Goal: Transaction & Acquisition: Obtain resource

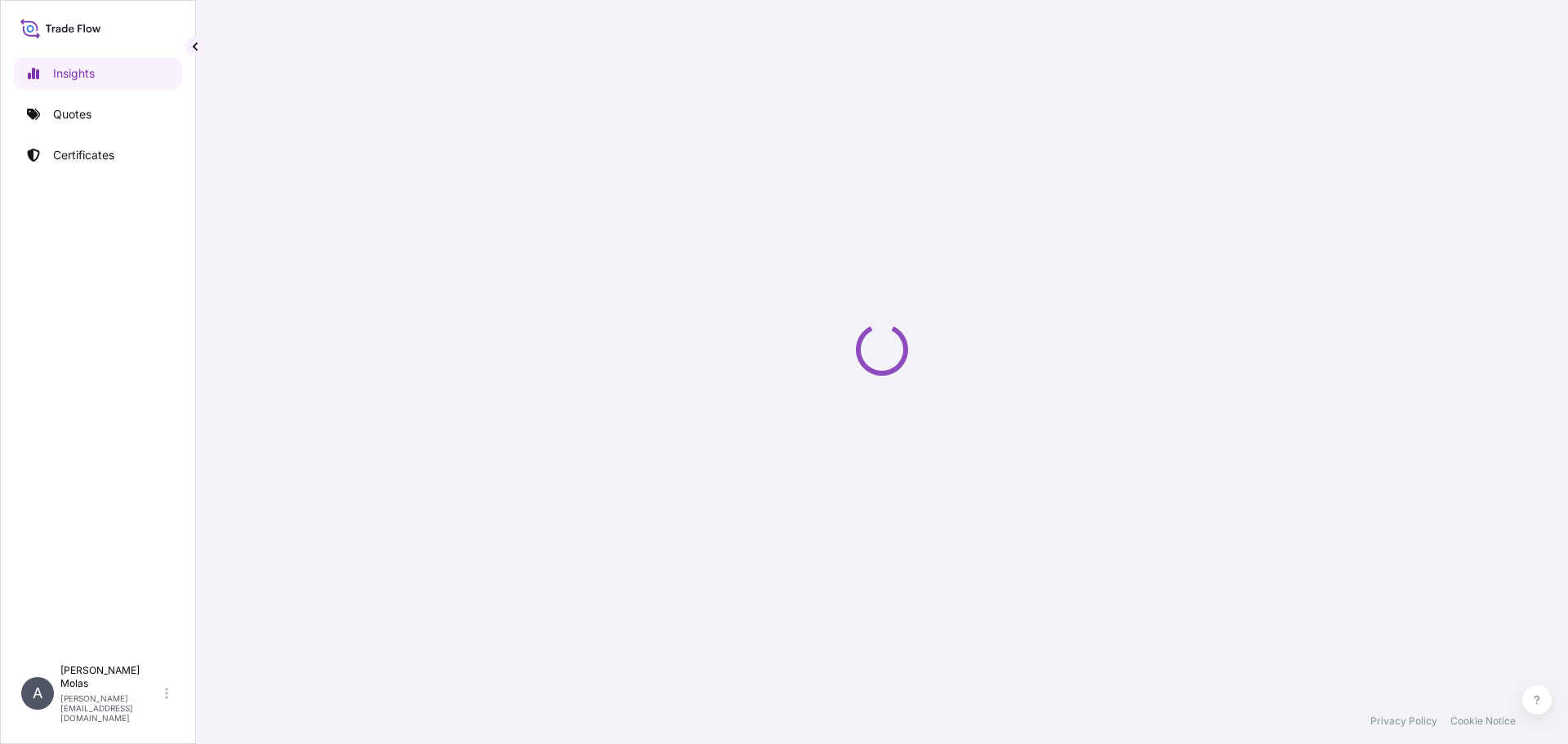
select select "2025"
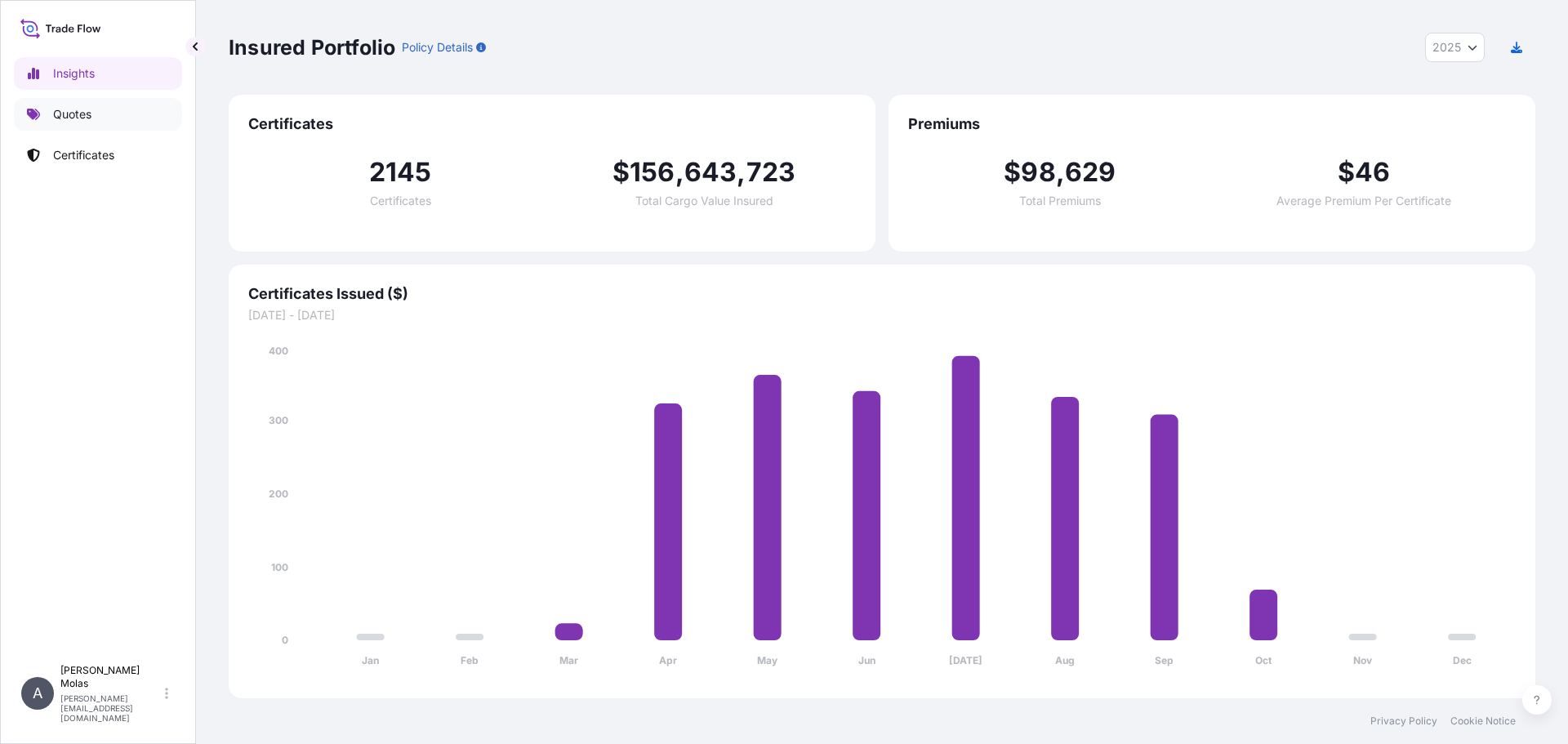
click at [73, 114] on p "Quotes" at bounding box center [73, 114] width 38 height 16
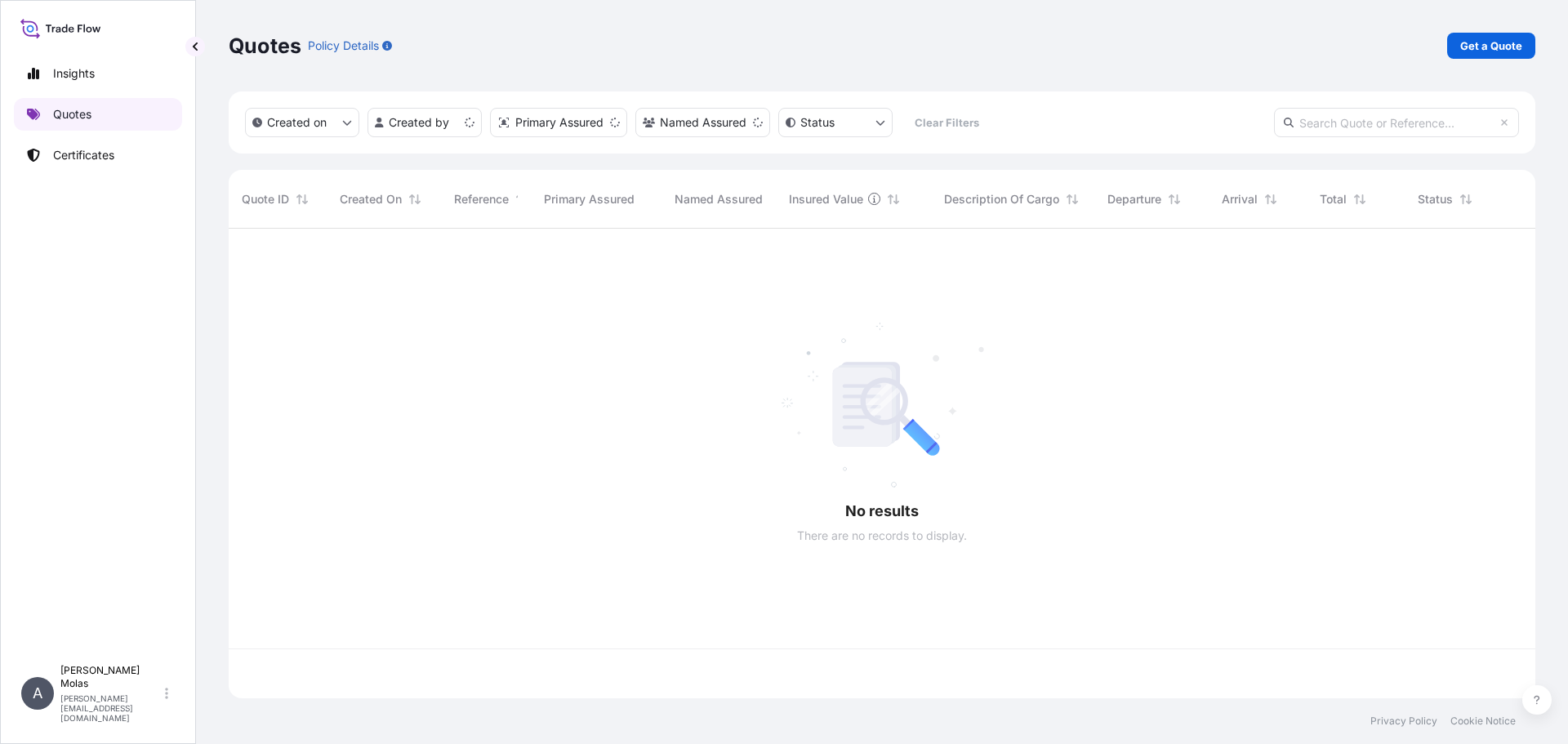
scroll to position [467, 1295]
click at [1477, 54] on link "Get a Quote" at bounding box center [1491, 45] width 88 height 26
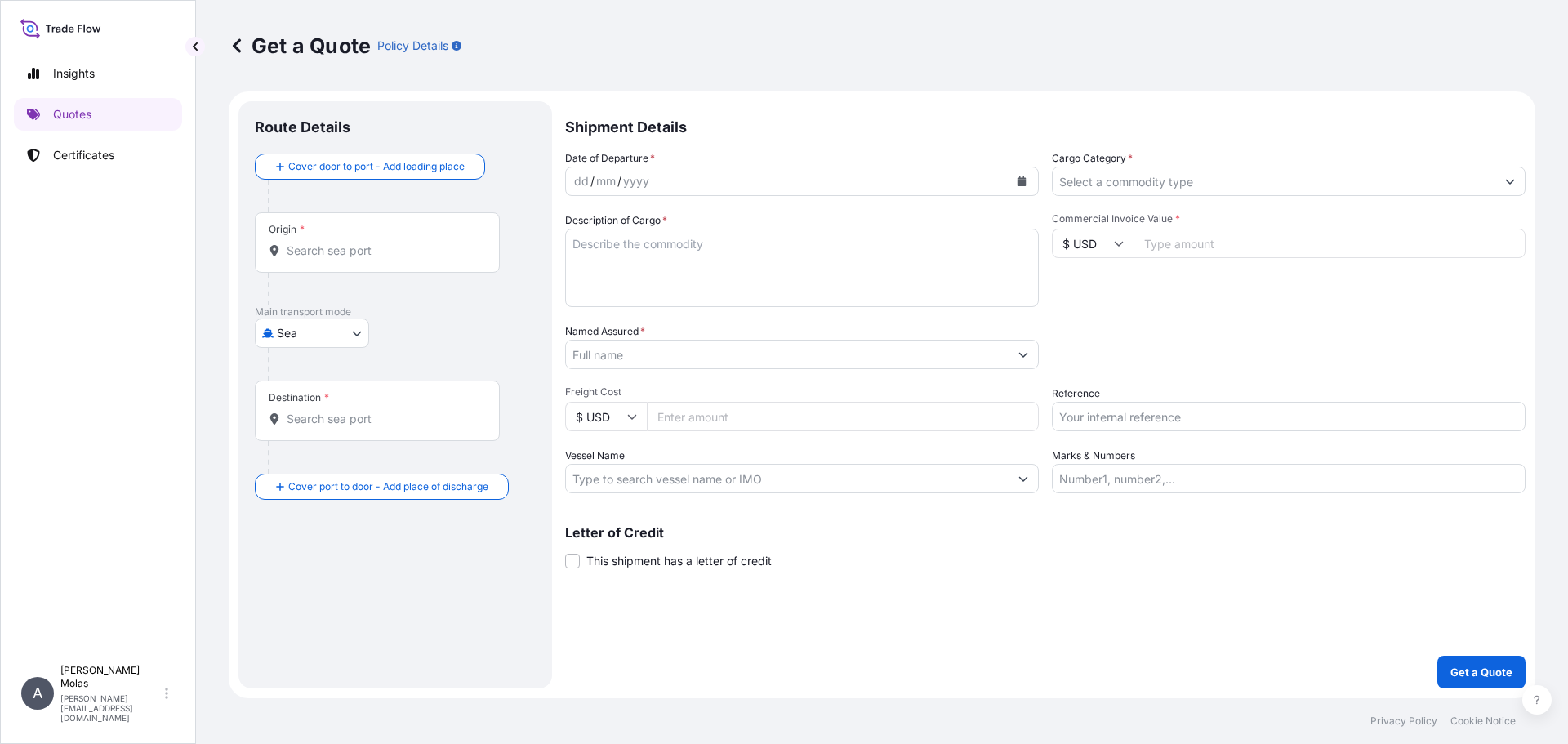
click at [327, 335] on body "Insights Quotes Certificates A Adam Molas adam.molas@ligentia.global Get a Quot…" at bounding box center [784, 372] width 1568 height 744
click at [308, 411] on span "Road" at bounding box center [299, 405] width 28 height 16
select select "Road"
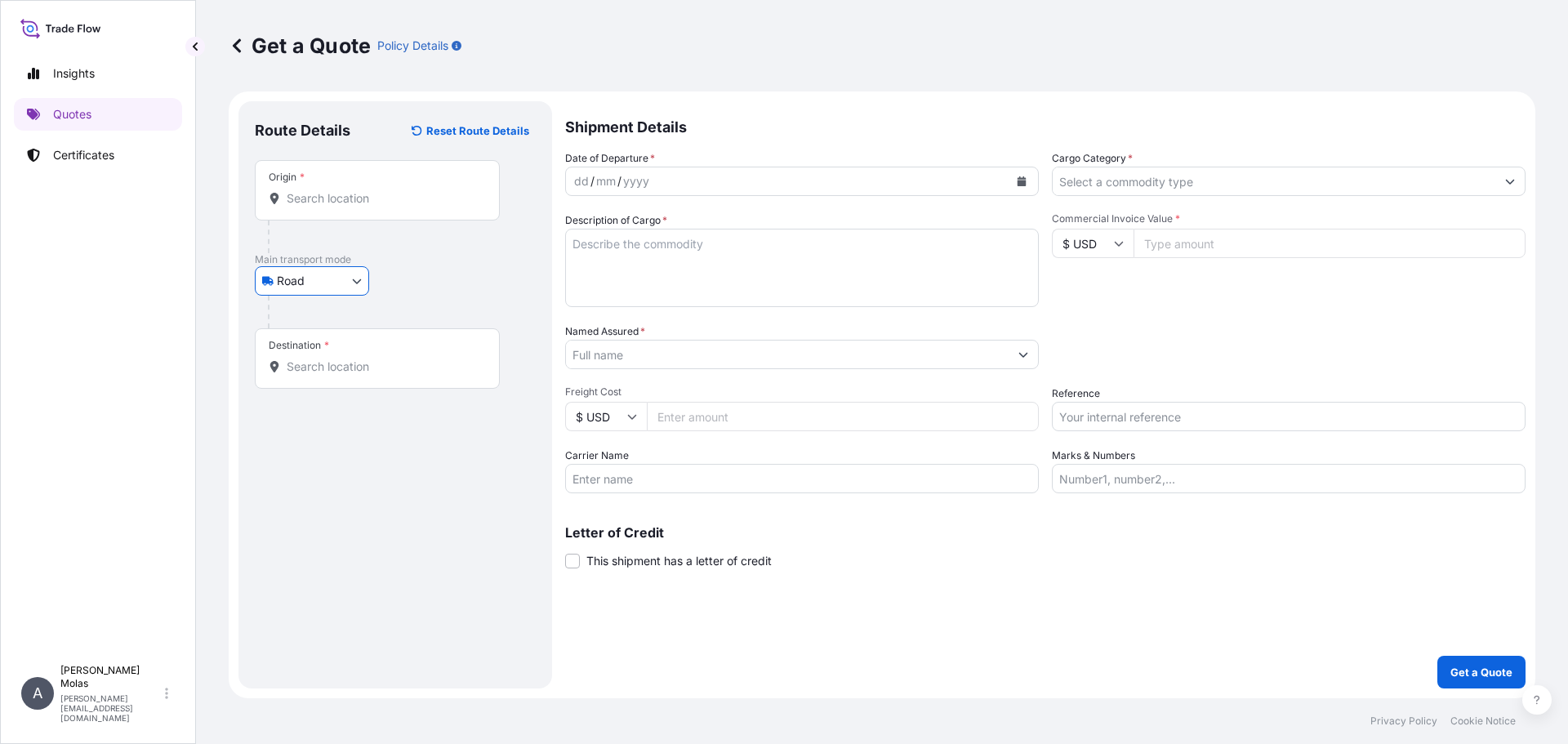
click at [350, 217] on div "Origin *" at bounding box center [377, 189] width 245 height 60
click at [350, 207] on input "Origin *" at bounding box center [383, 198] width 193 height 16
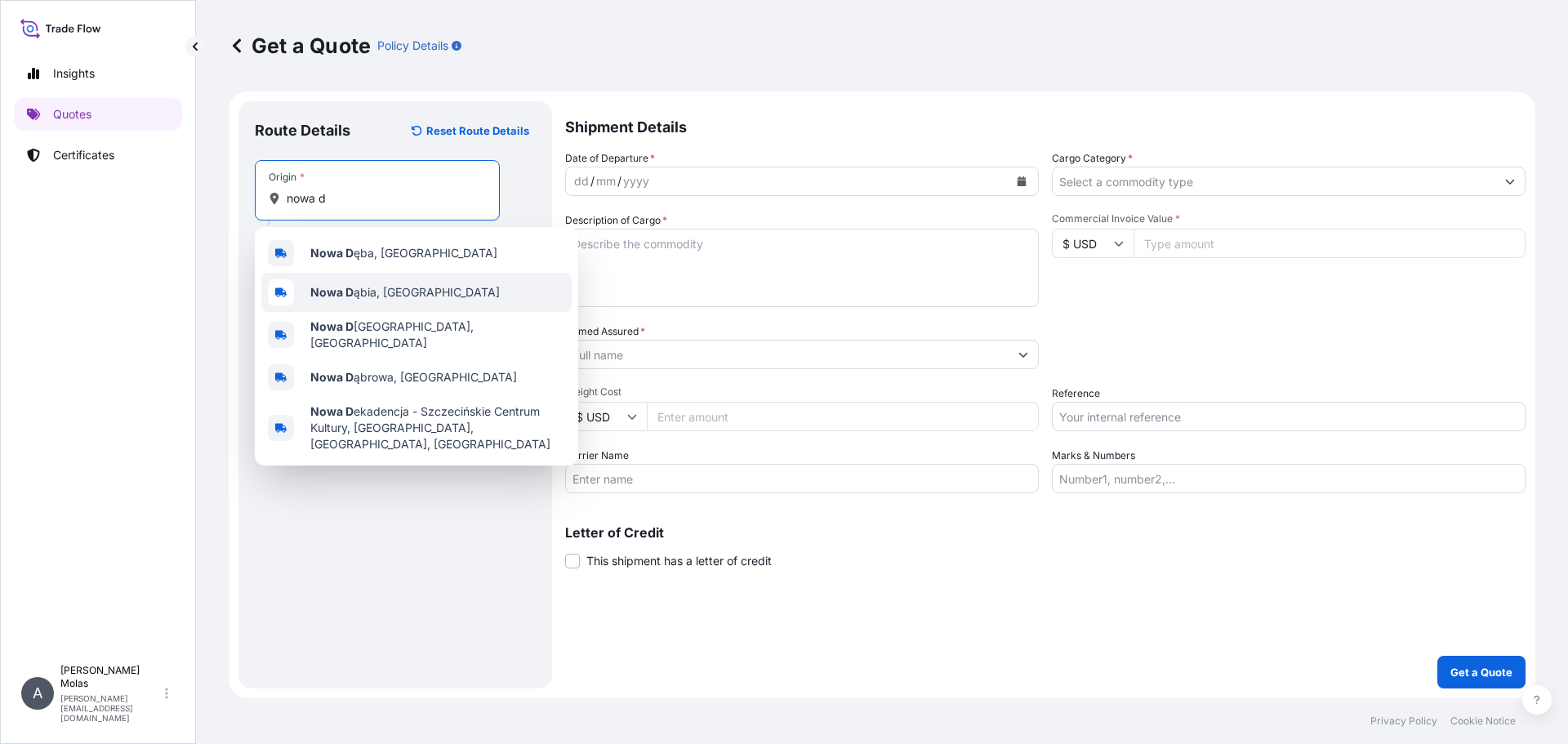
click at [382, 256] on span "Nowa D ęba, Poland" at bounding box center [403, 252] width 187 height 16
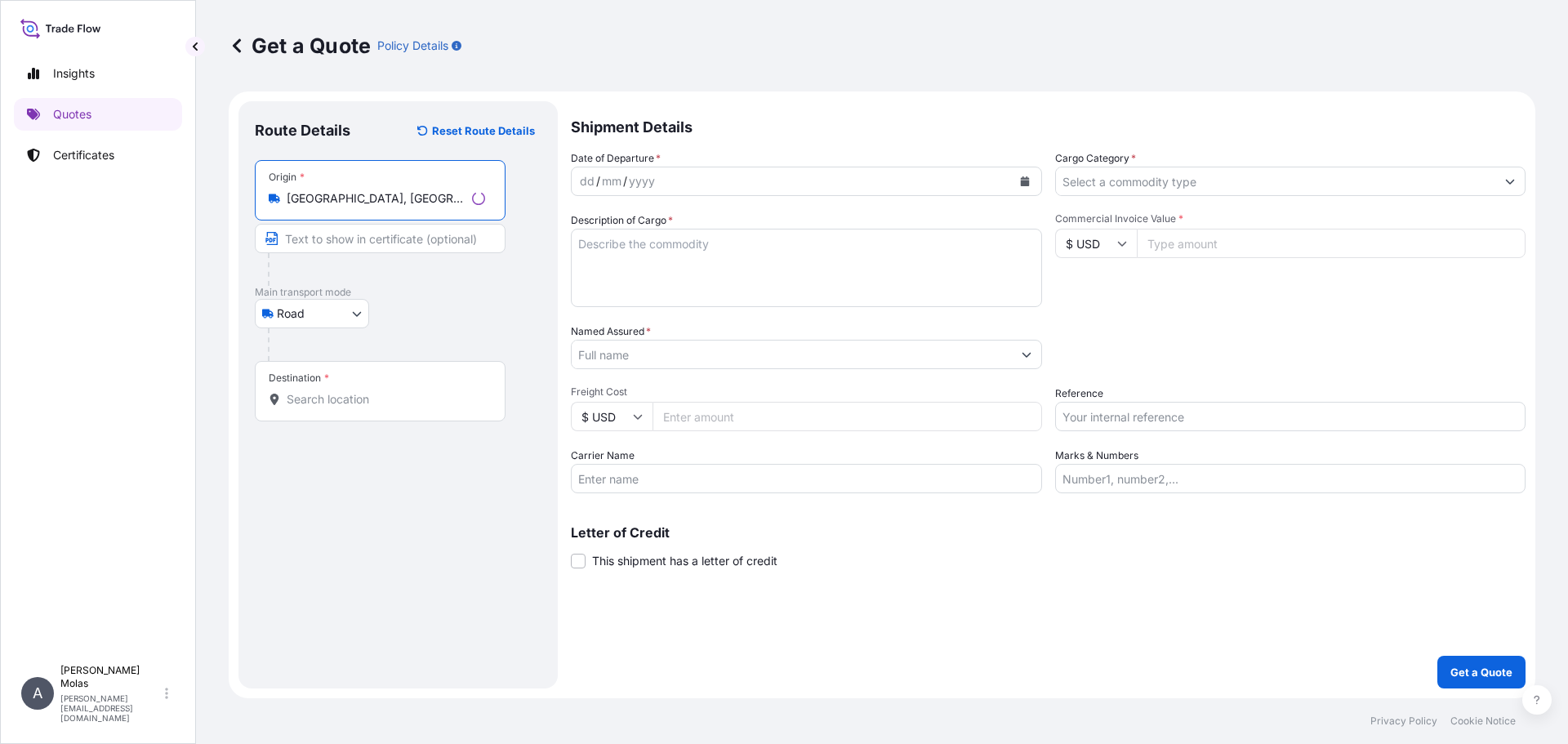
type input "Nowa Dęba, Poland"
click at [356, 388] on div "Destination *" at bounding box center [380, 390] width 250 height 60
click at [356, 391] on input "Destination *" at bounding box center [386, 399] width 199 height 16
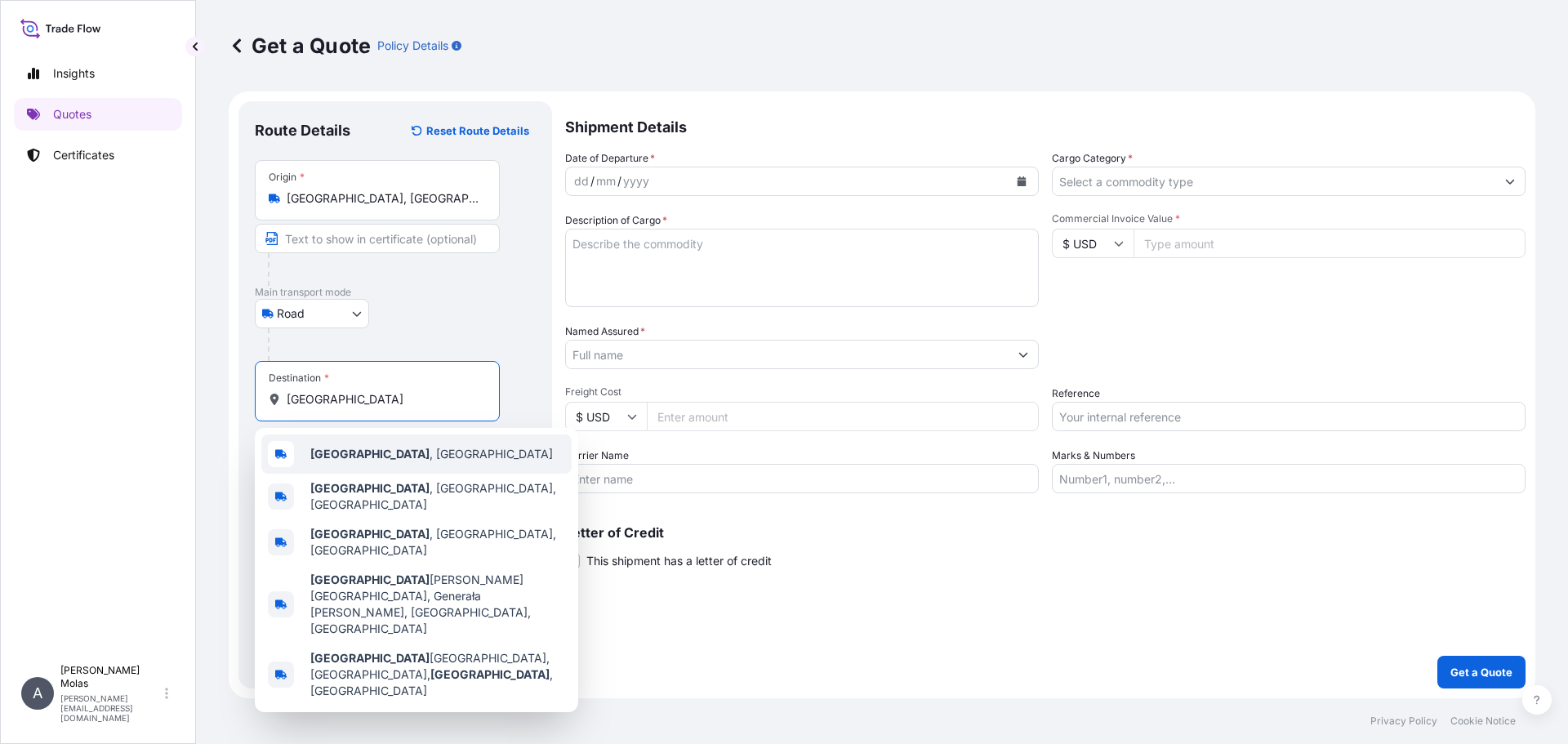
click at [389, 452] on span "Warsaw , Poland" at bounding box center [431, 453] width 243 height 16
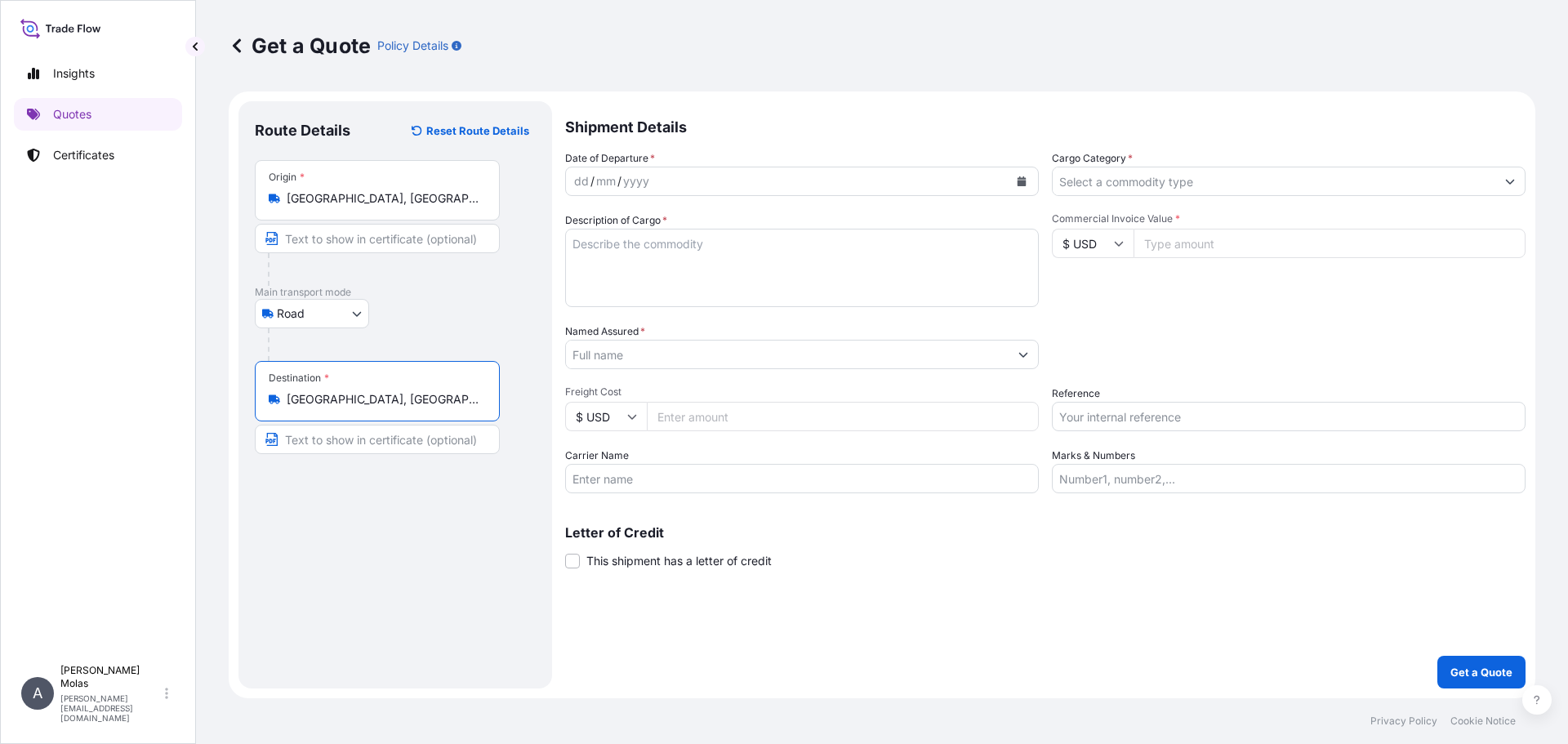
type input "Warsaw, Poland"
click at [1160, 182] on input "Cargo Category *" at bounding box center [1274, 181] width 443 height 30
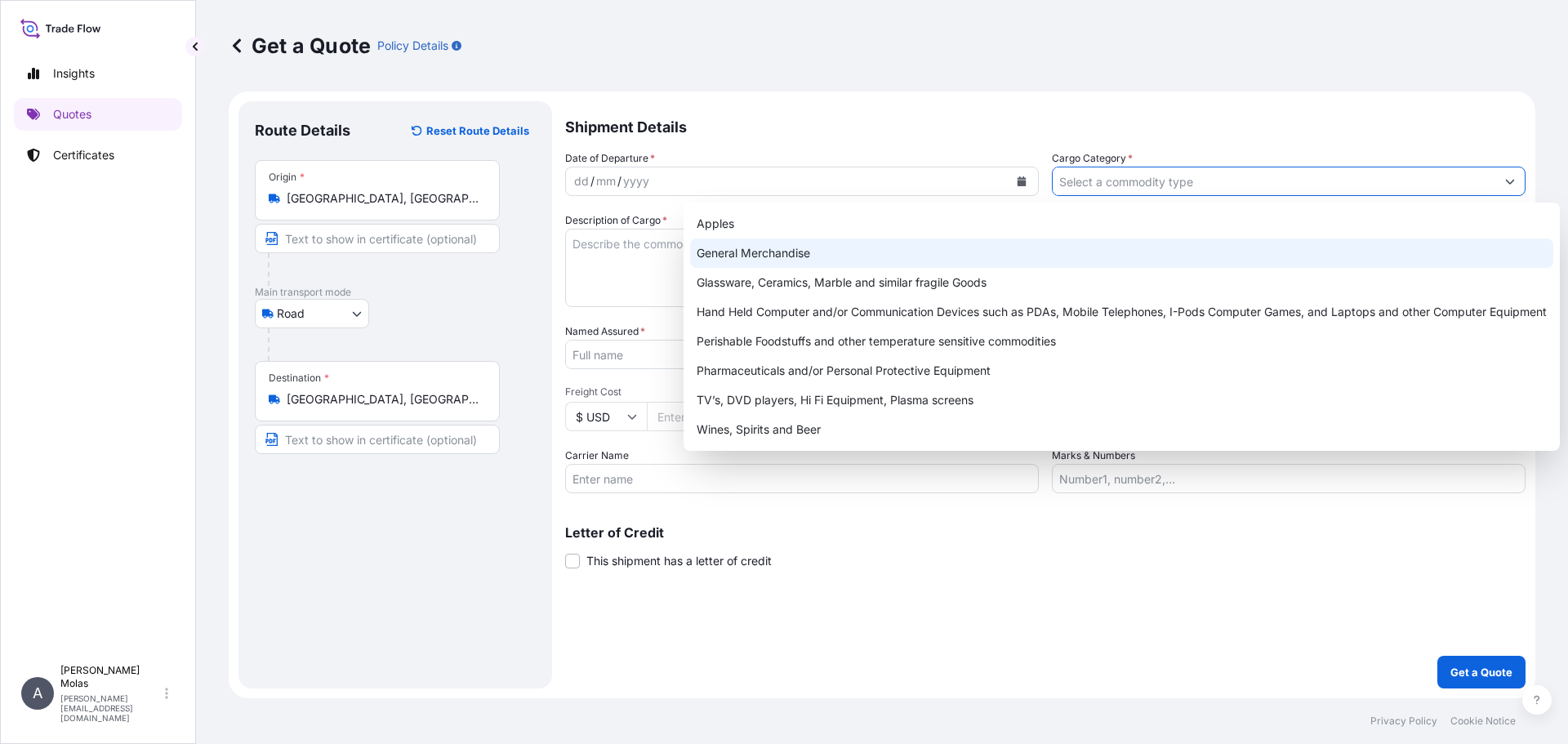
click at [819, 256] on div "General Merchandise" at bounding box center [1122, 252] width 863 height 30
type input "General Merchandise"
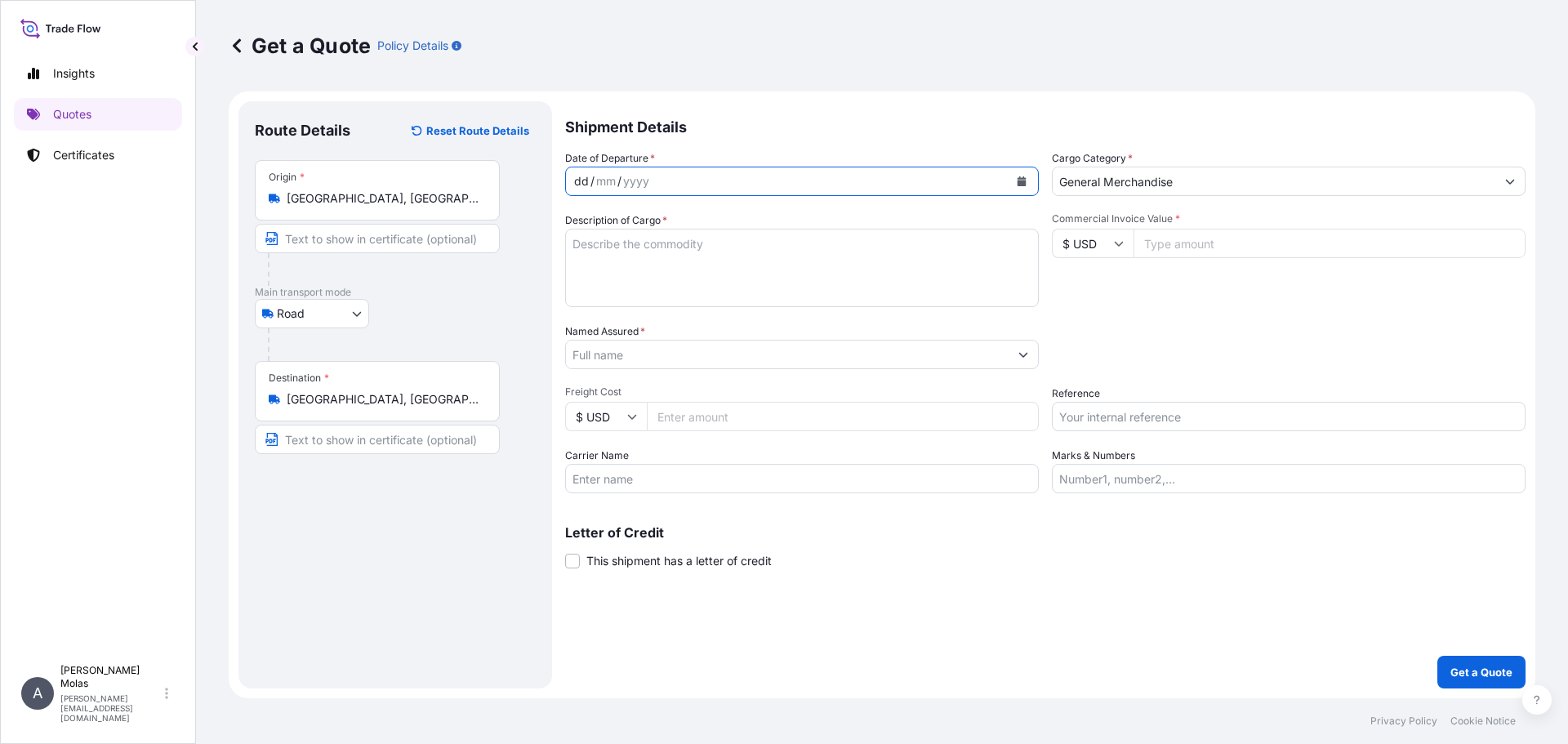
click at [670, 179] on div "dd / mm / yyyy" at bounding box center [787, 181] width 443 height 30
click at [1025, 182] on icon "Calendar" at bounding box center [1021, 181] width 9 height 10
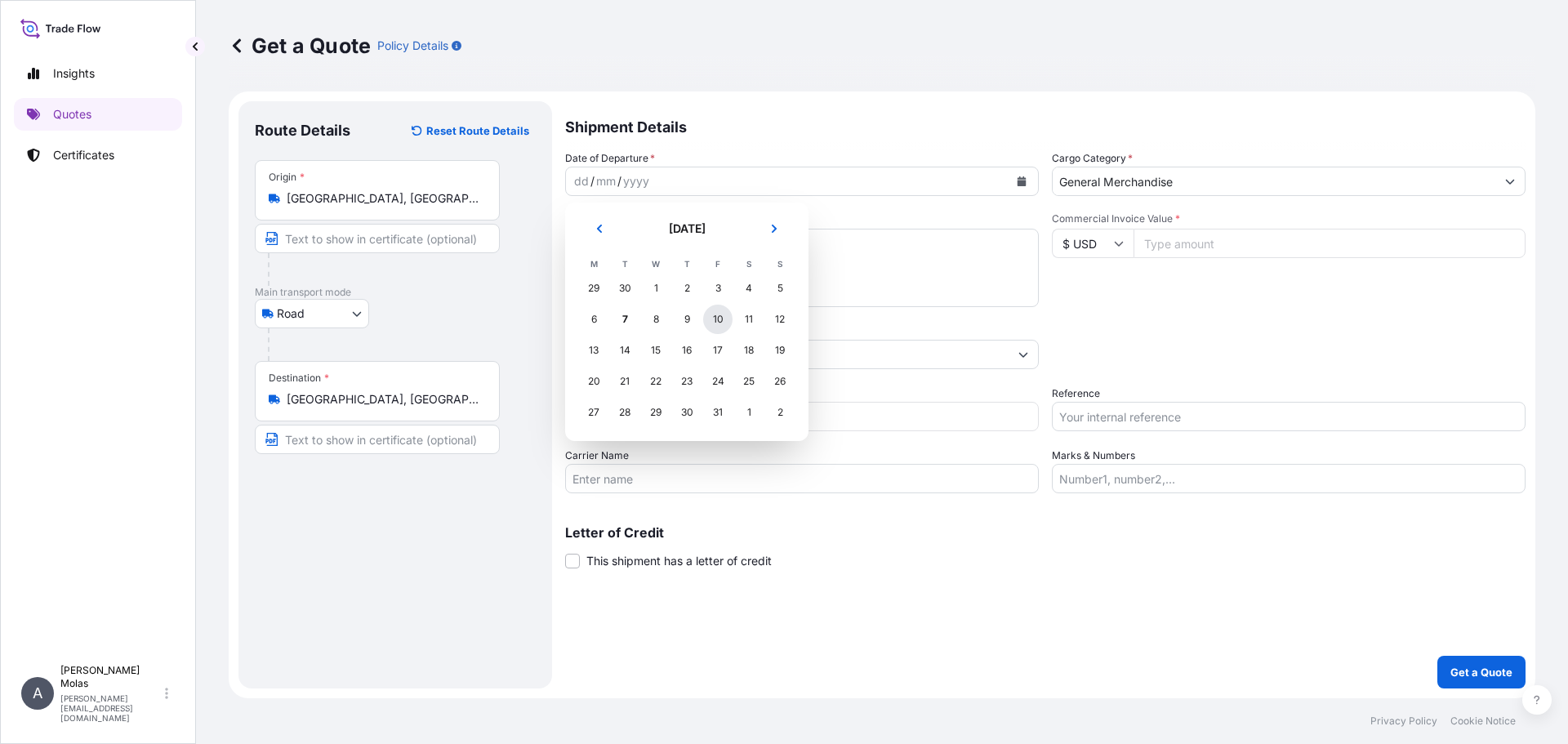
click at [724, 320] on div "10" at bounding box center [717, 319] width 30 height 30
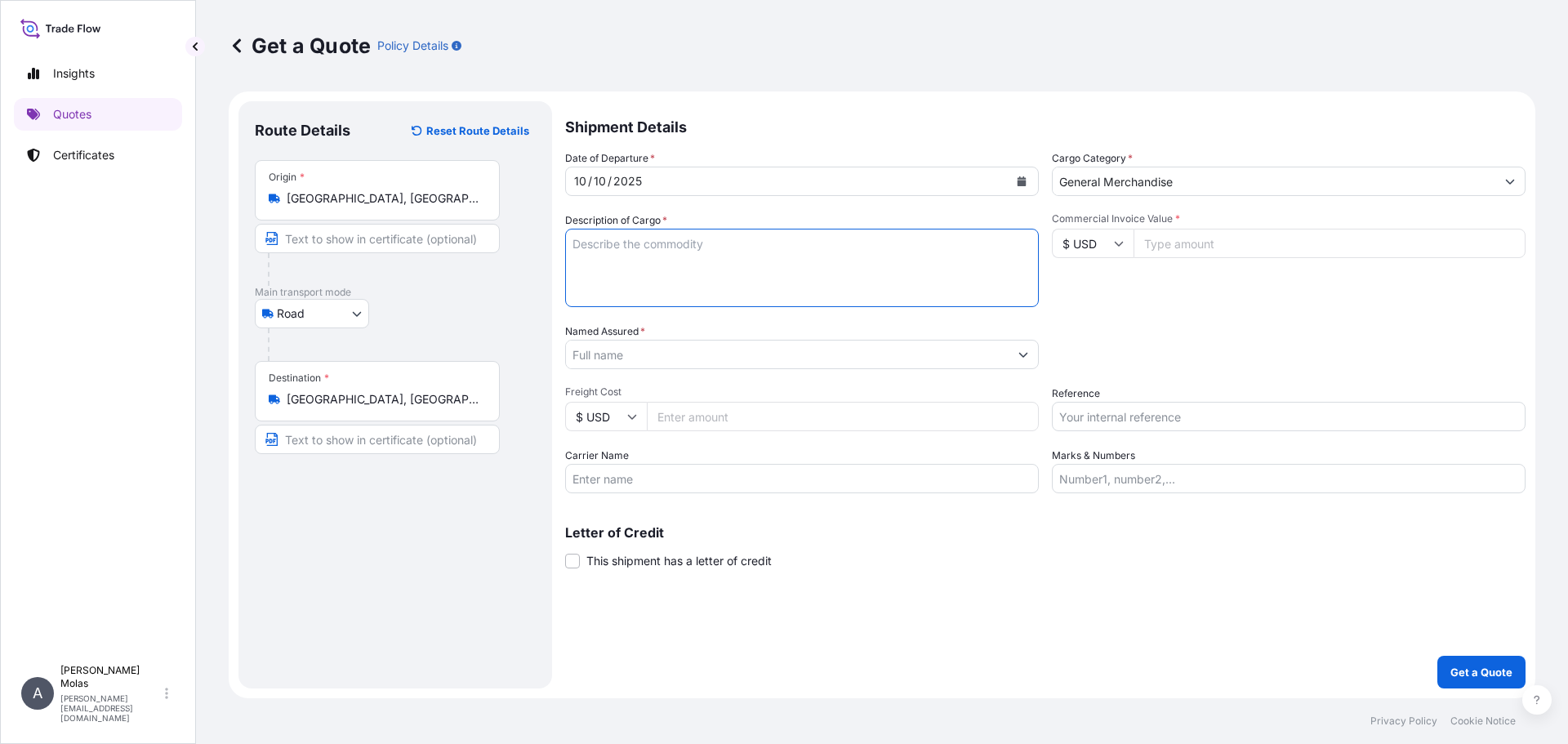
click at [731, 252] on textarea "Description of Cargo *" at bounding box center [801, 268] width 473 height 78
type textarea "perishable"
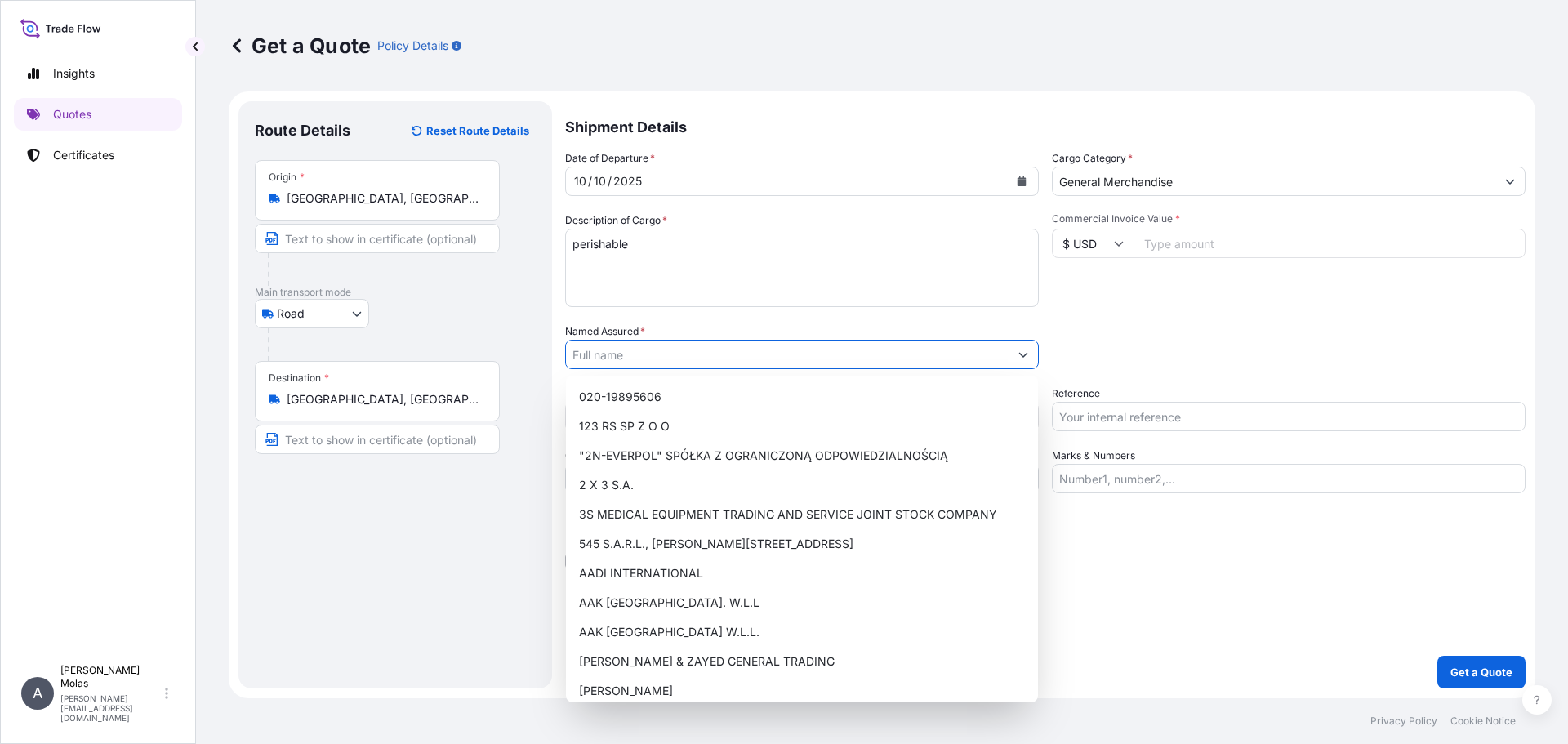
drag, startPoint x: 669, startPoint y: 354, endPoint x: 907, endPoint y: 353, distance: 238.0
click at [669, 355] on input "Named Assured *" at bounding box center [787, 354] width 443 height 30
click at [1256, 304] on div "Commercial Invoice Value * $ USD" at bounding box center [1288, 259] width 473 height 95
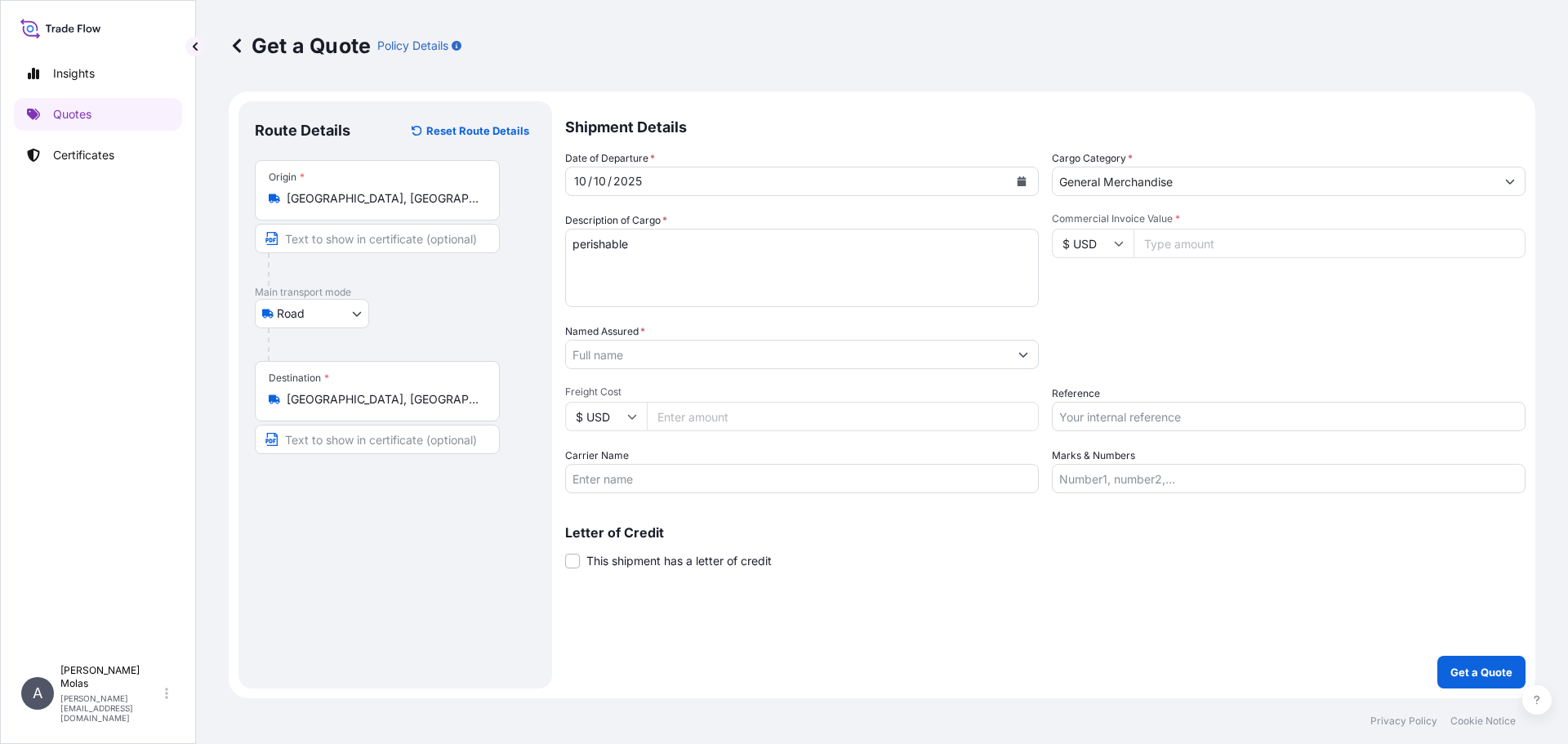
click at [616, 365] on input "Named Assured *" at bounding box center [787, 354] width 443 height 30
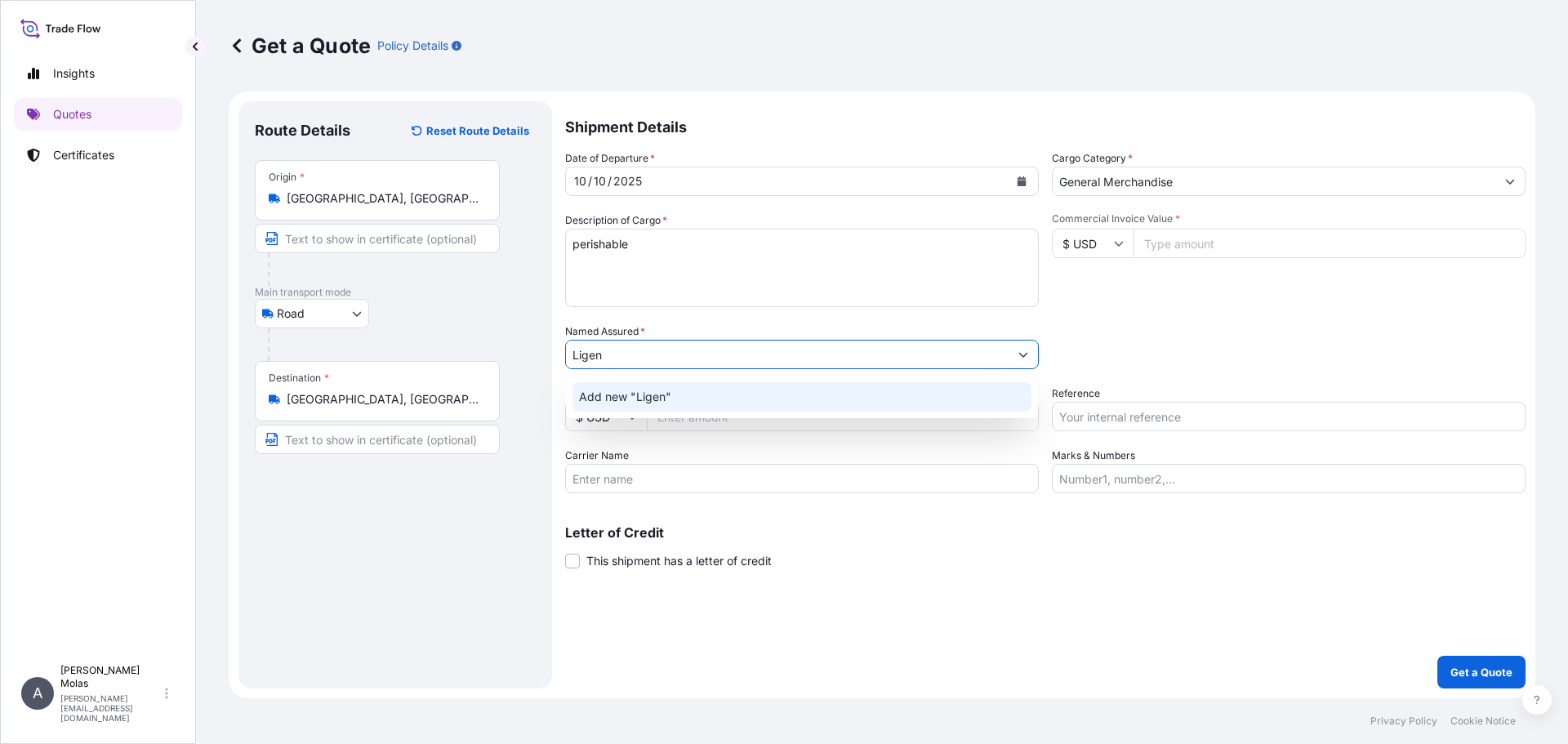
drag, startPoint x: 572, startPoint y: 348, endPoint x: 494, endPoint y: 348, distance: 78.0
click at [500, 348] on form "Route Details Reset Route Details Place of loading Road / Inland Road / Inland …" at bounding box center [882, 395] width 1306 height 606
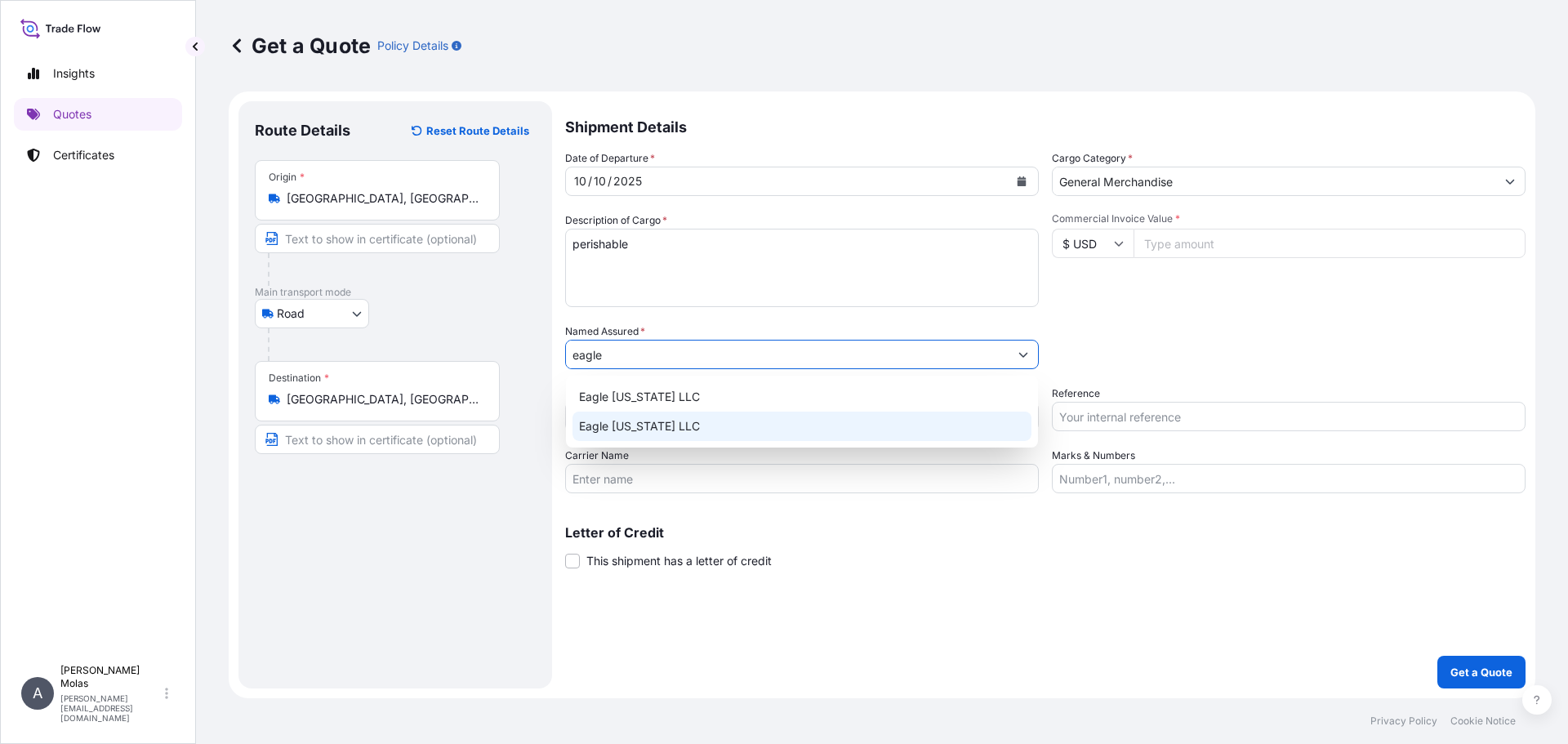
click at [686, 401] on span "Eagle New York LLC" at bounding box center [639, 396] width 120 height 16
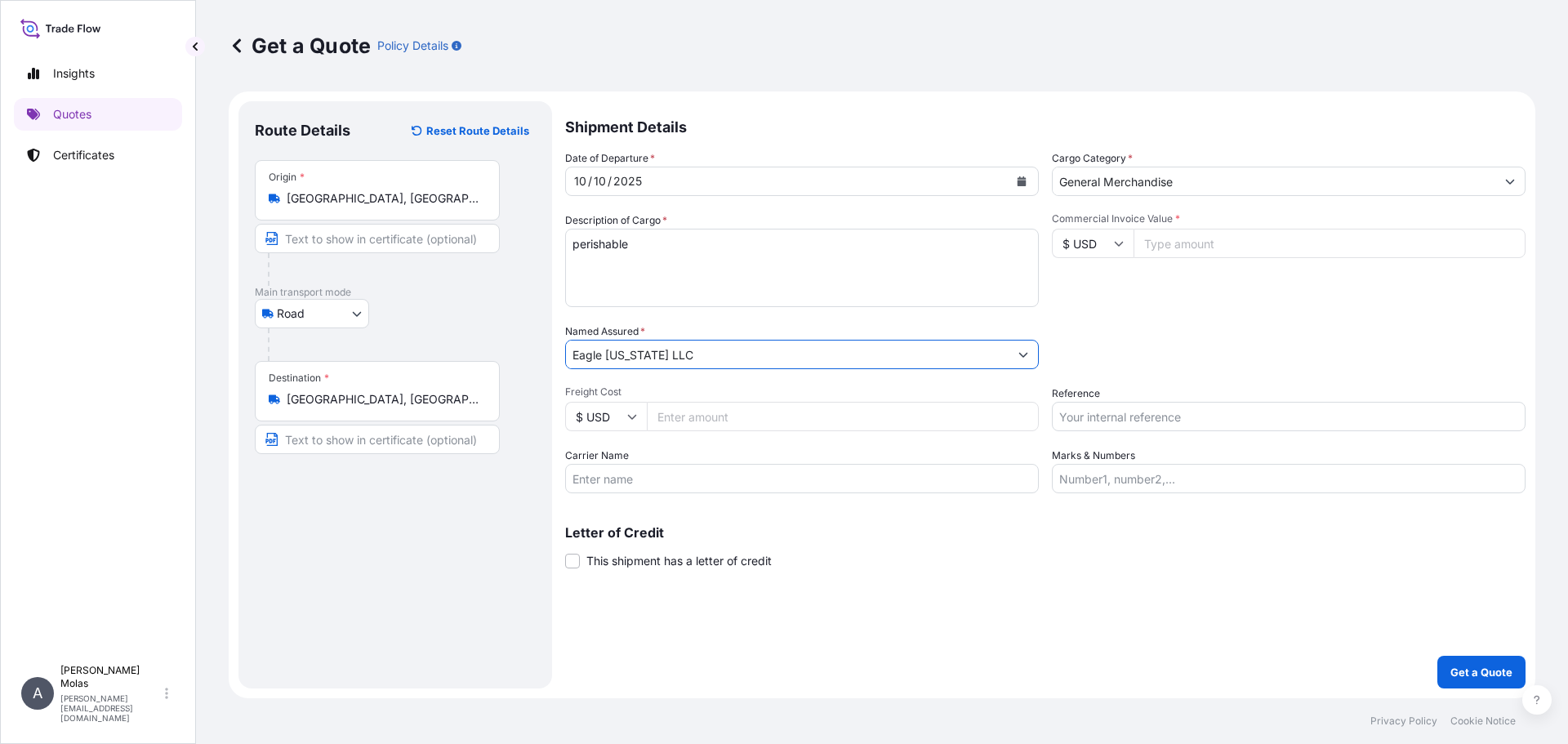
type input "Eagle New York LLC"
click at [1098, 248] on input "$ USD" at bounding box center [1092, 243] width 81 height 30
click at [1105, 278] on div "€ EUR" at bounding box center [1093, 288] width 69 height 31
type input "€ EUR"
click at [1246, 235] on input "Commercial Invoice Value *" at bounding box center [1329, 243] width 392 height 30
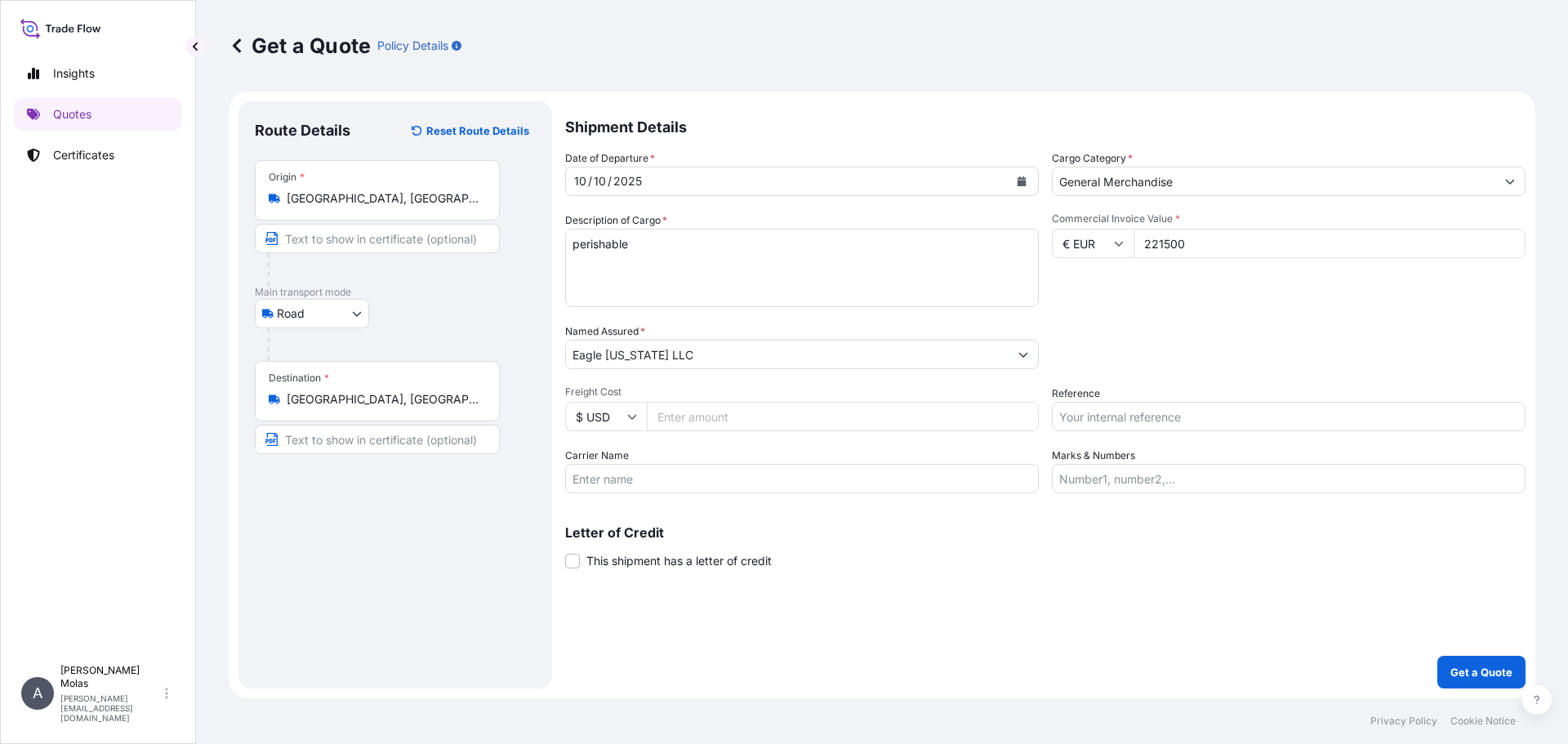
type input "221500"
click at [1246, 306] on div "Commercial Invoice Value * € EUR 221500" at bounding box center [1288, 259] width 473 height 95
click at [1282, 178] on input "General Merchandise" at bounding box center [1274, 181] width 443 height 30
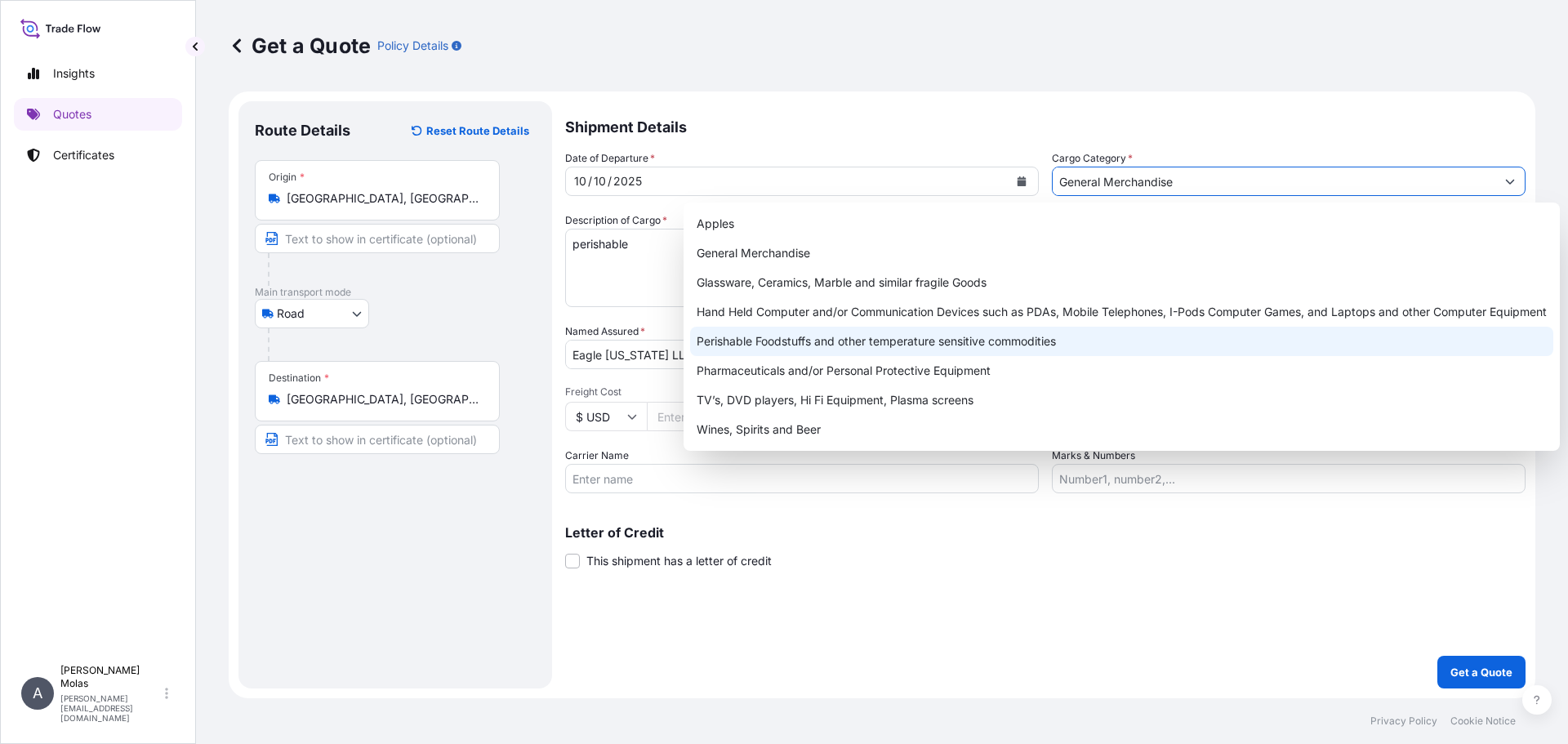
click at [1012, 342] on div "Perishable Foodstuffs and other temperature sensitive commodities" at bounding box center [1122, 341] width 863 height 30
type input "Perishable Foodstuffs and other temperature sensitive commodities"
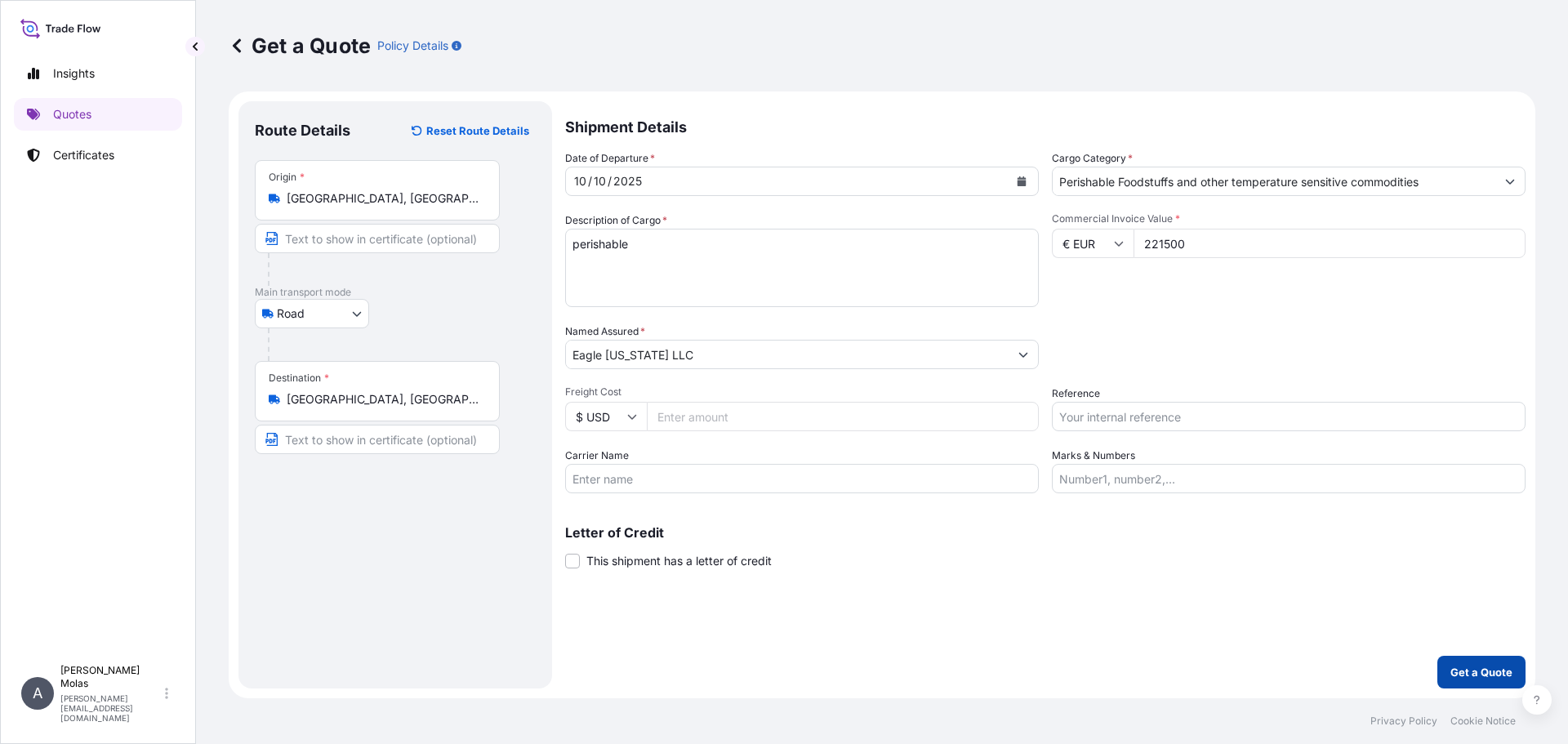
click at [1468, 674] on p "Get a Quote" at bounding box center [1481, 671] width 62 height 16
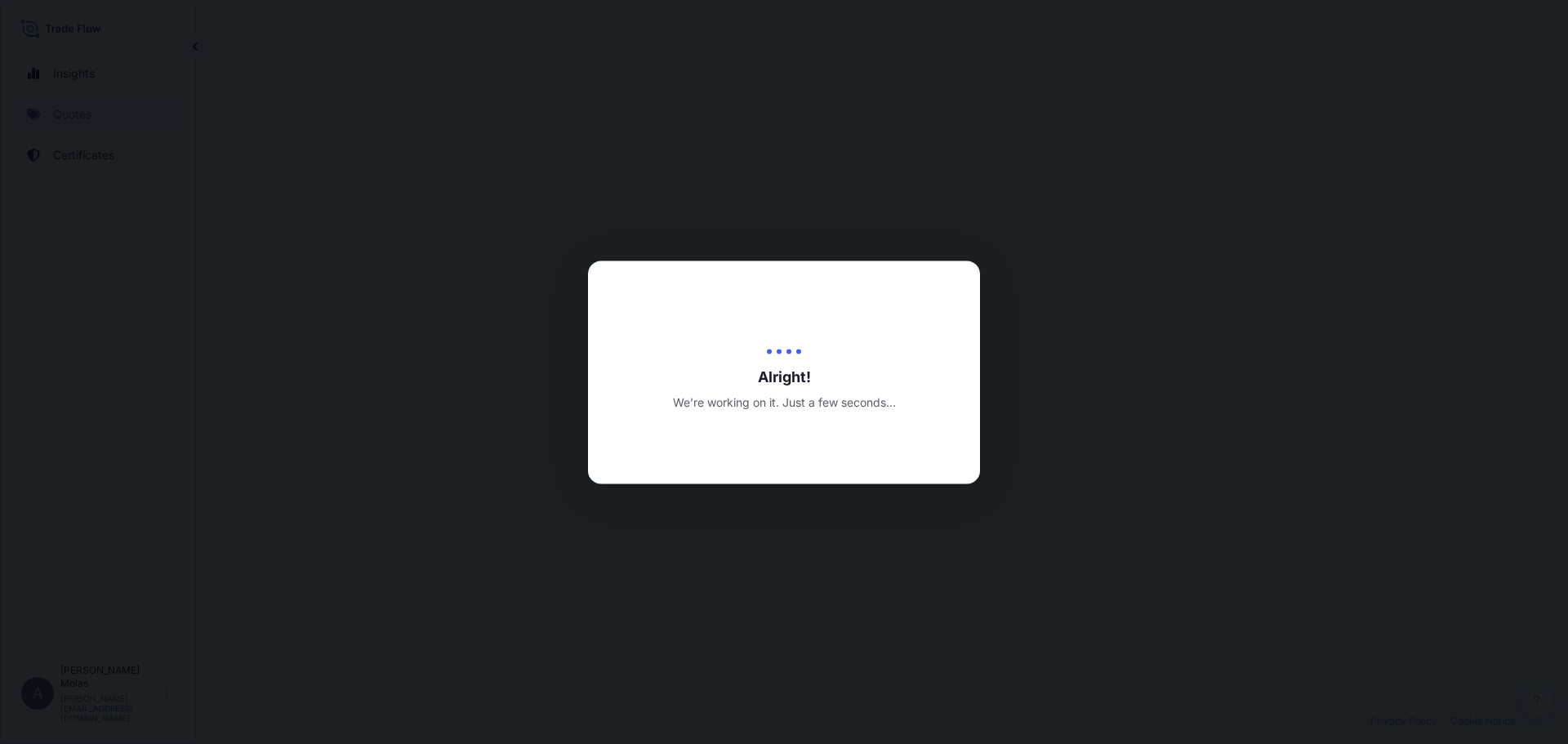
select select "Road"
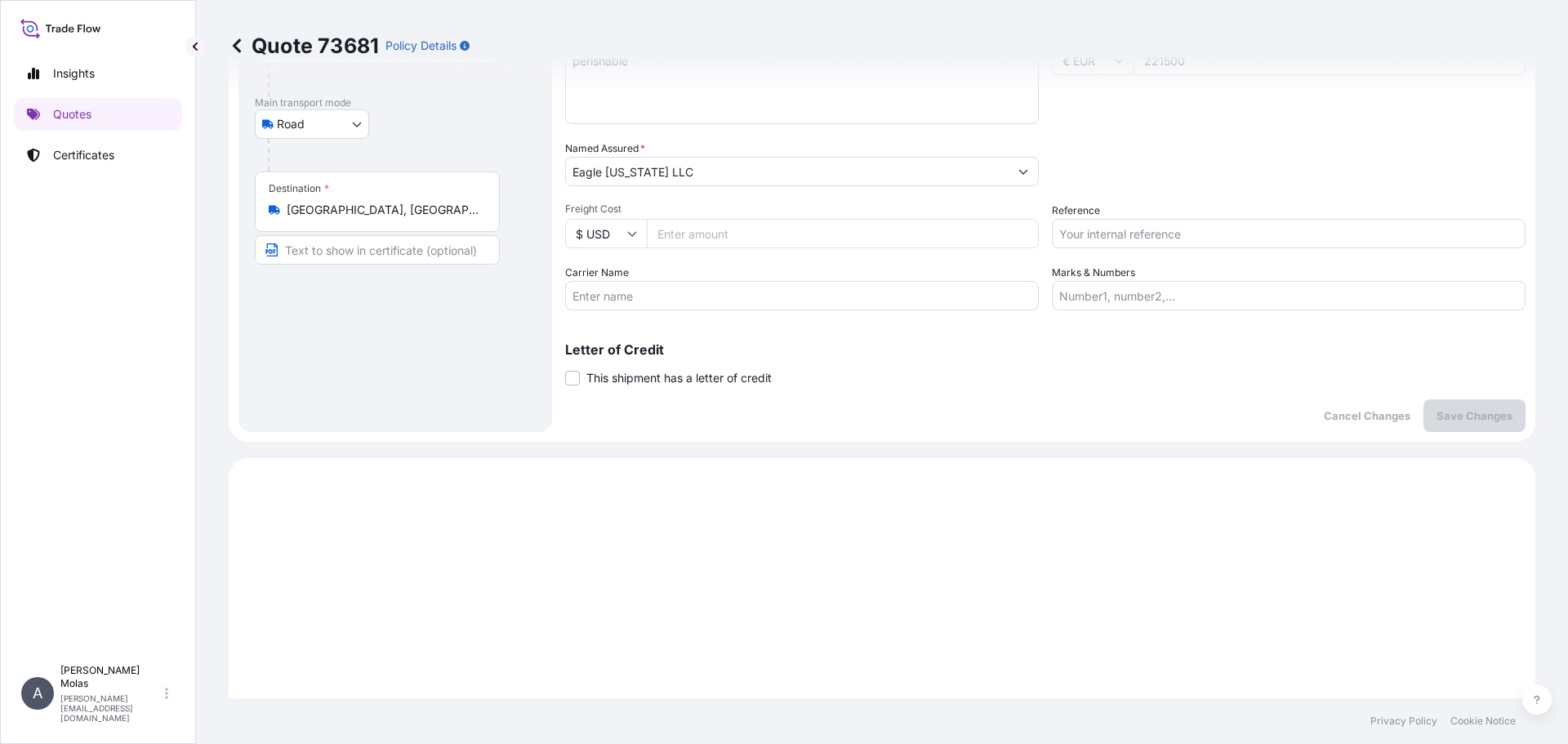
scroll to position [151, 0]
